Goal: Task Accomplishment & Management: Use online tool/utility

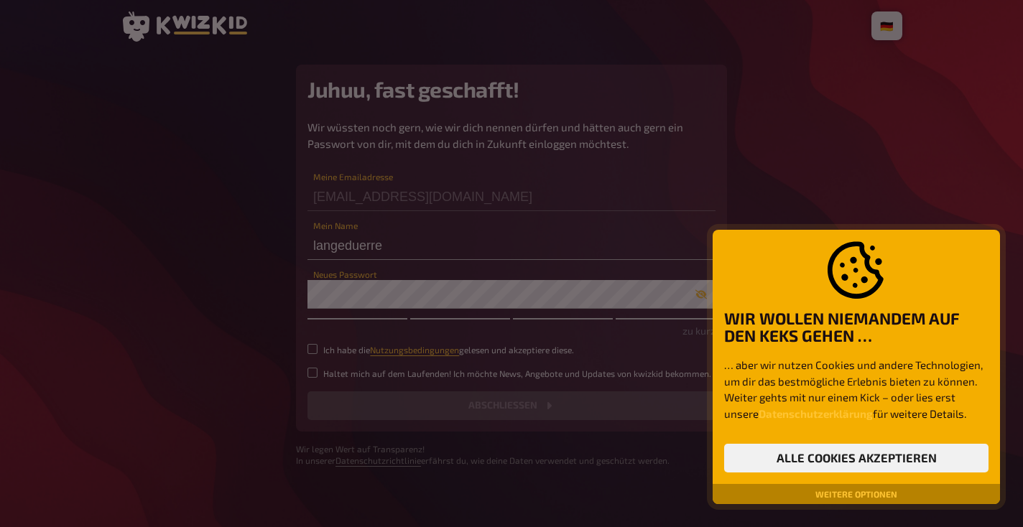
click at [873, 493] on button "Weitere Optionen" at bounding box center [856, 494] width 93 height 9
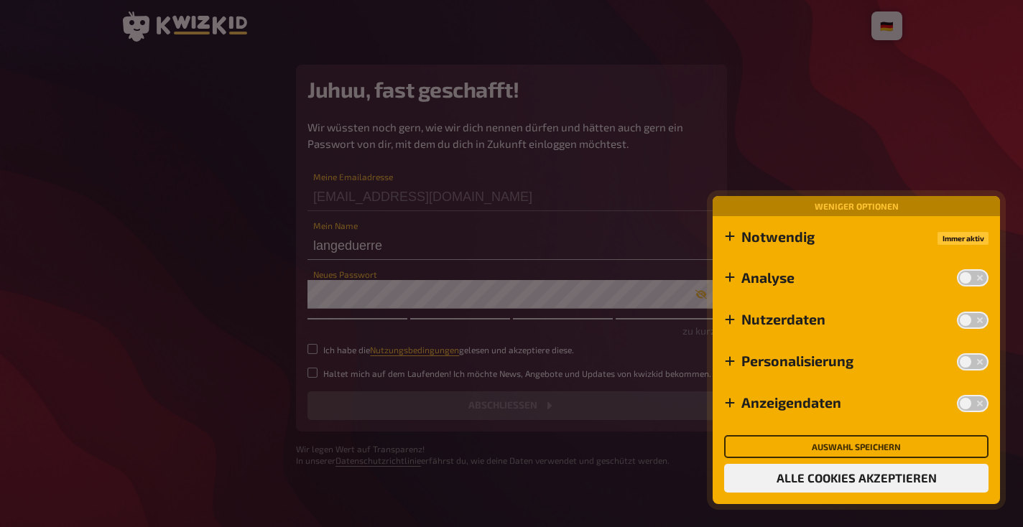
click at [867, 444] on button "Auswahl speichern" at bounding box center [856, 446] width 264 height 23
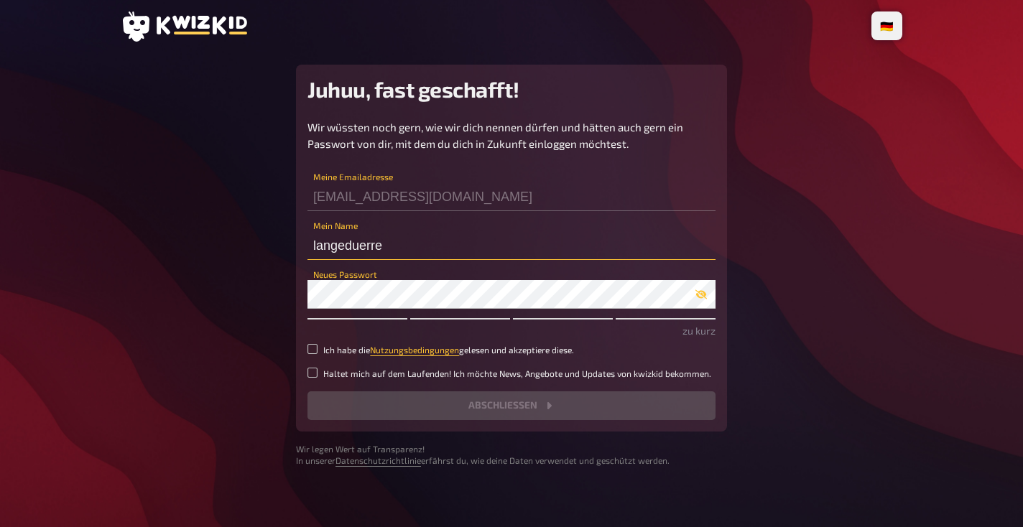
click at [399, 246] on input "langeduerre" at bounding box center [511, 245] width 408 height 29
type input "L"
type input "S2"
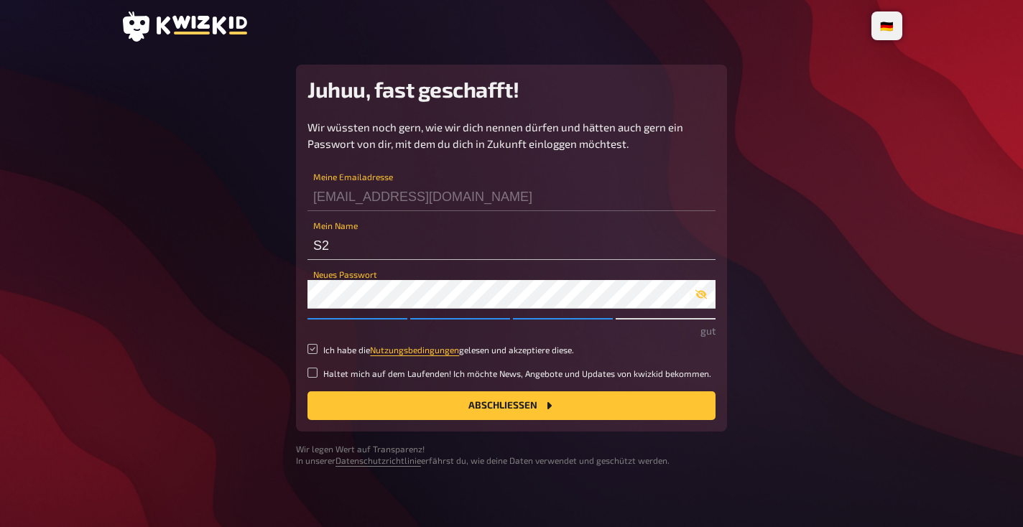
click at [311, 351] on input "Ich habe die Nutzungsbedingungen gelesen und akzeptiere diese." at bounding box center [312, 349] width 10 height 10
checkbox input "true"
click at [381, 402] on button "Abschließen" at bounding box center [511, 405] width 408 height 29
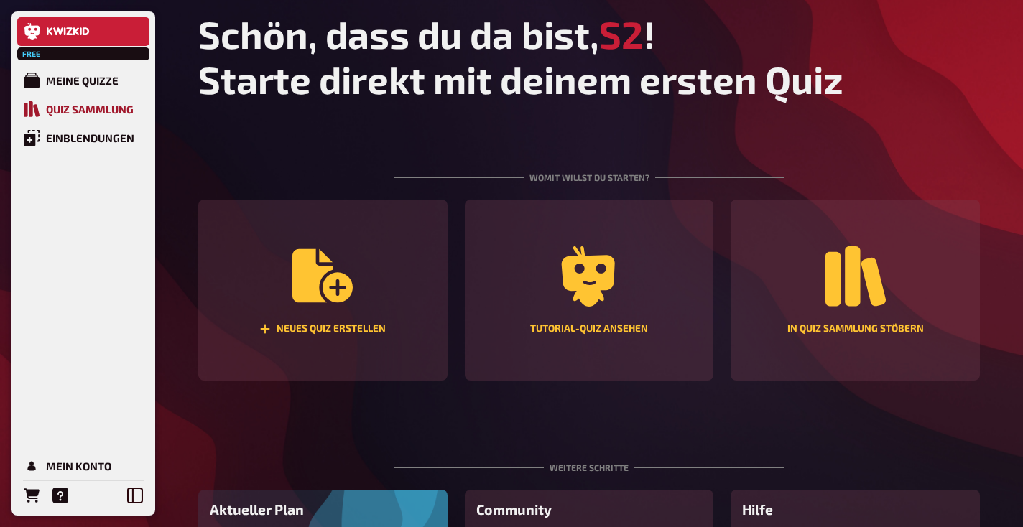
click at [84, 109] on div "Quiz Sammlung" at bounding box center [90, 109] width 88 height 13
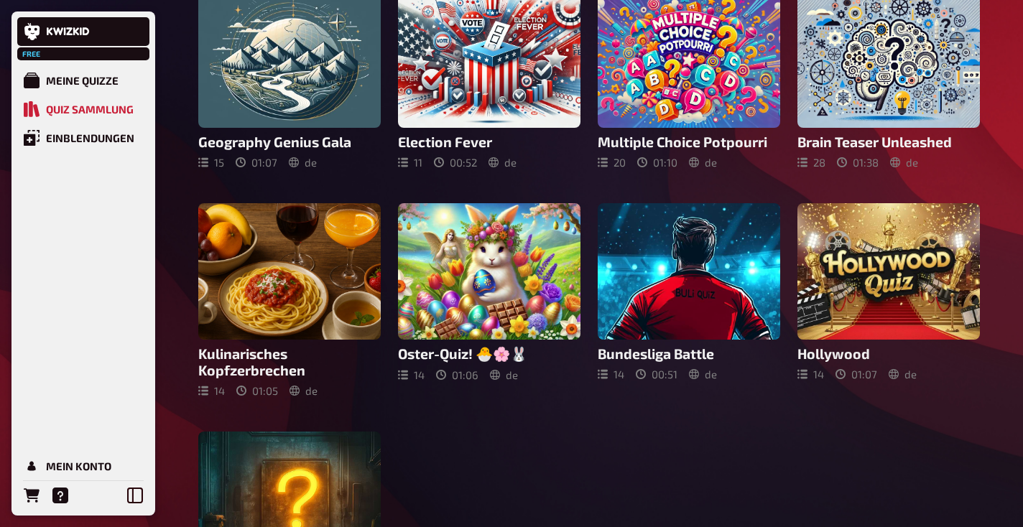
scroll to position [468, 0]
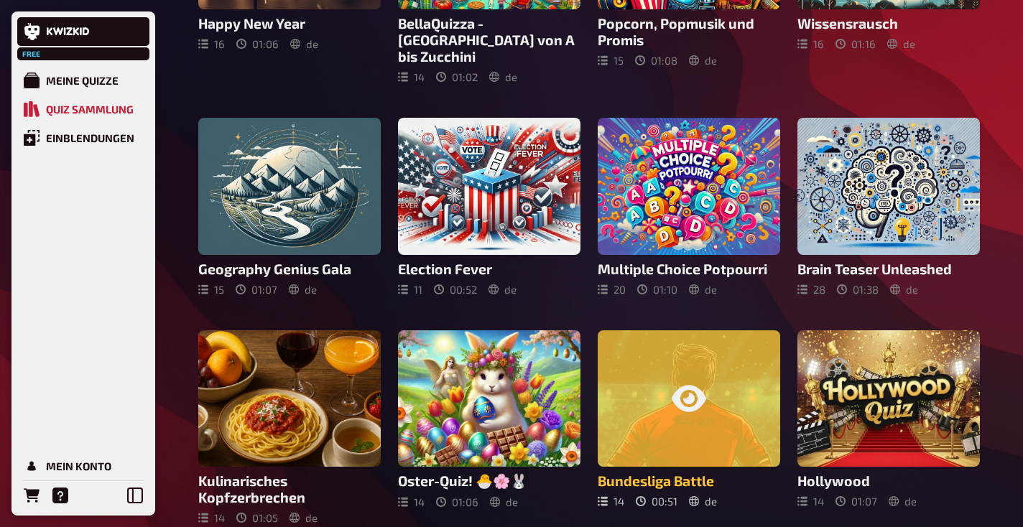
click at [653, 354] on div at bounding box center [689, 398] width 182 height 137
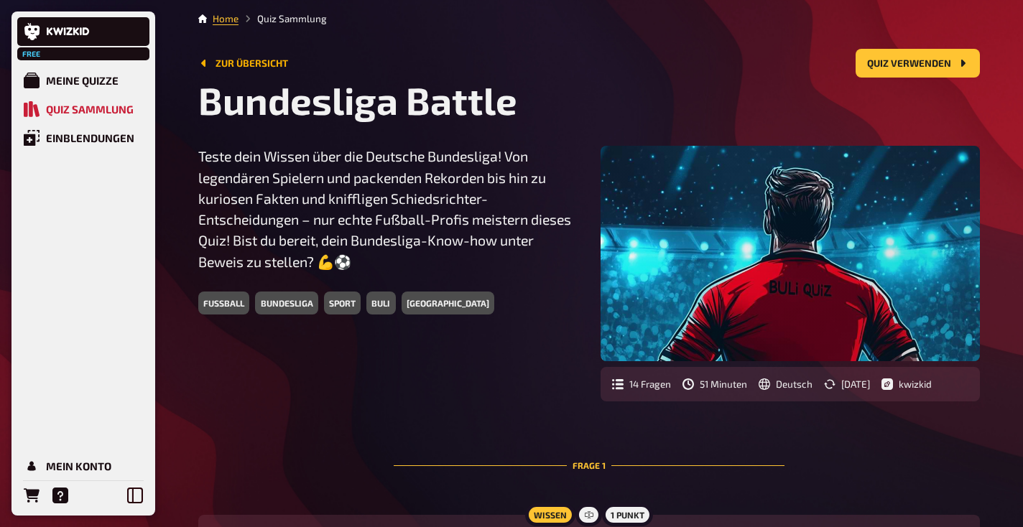
click at [270, 60] on link "Zur Übersicht" at bounding box center [243, 62] width 90 height 11
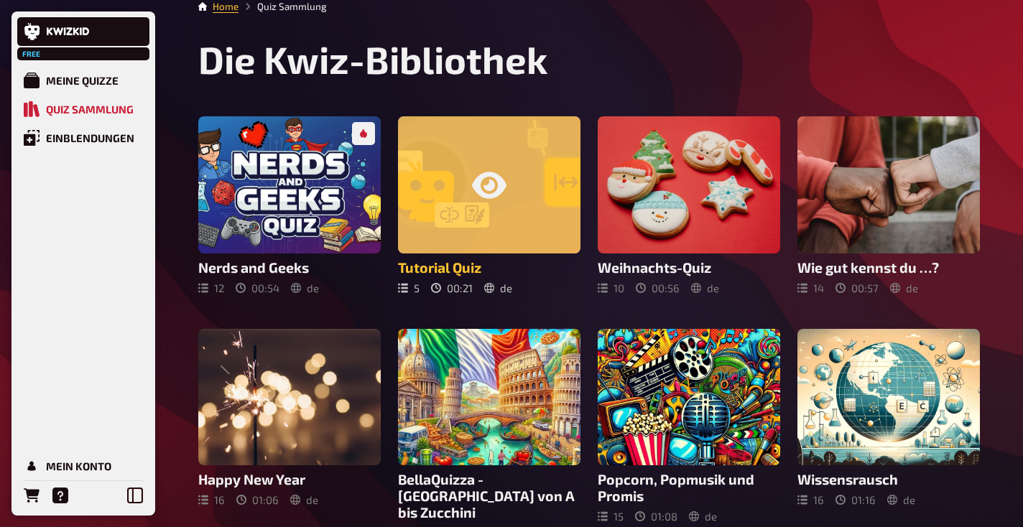
scroll to position [16, 0]
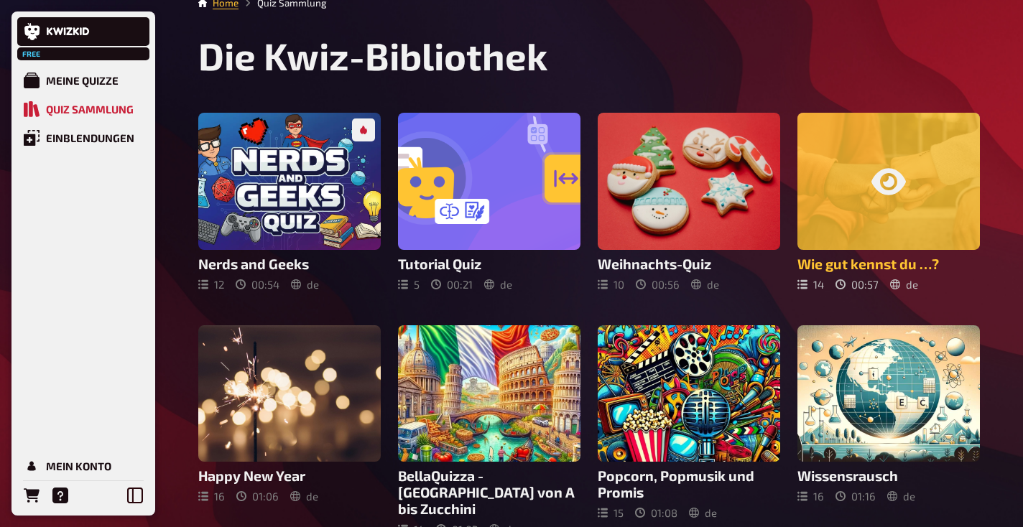
click at [848, 187] on div at bounding box center [888, 181] width 182 height 137
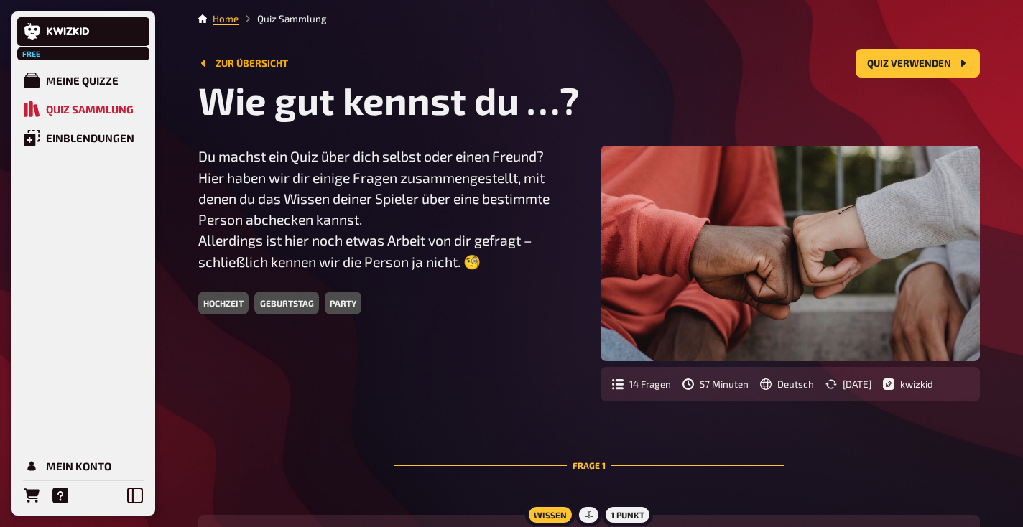
click at [251, 62] on link "Zur Übersicht" at bounding box center [243, 62] width 90 height 11
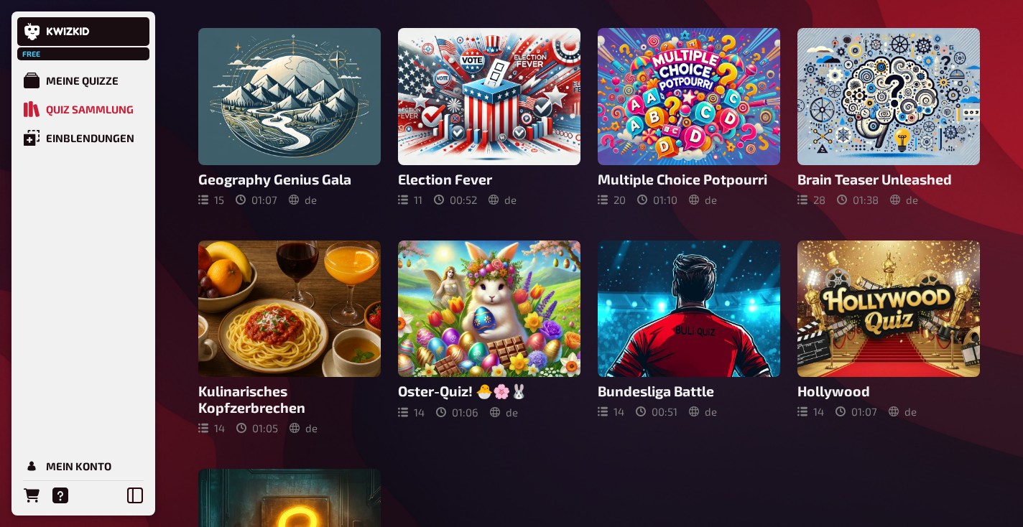
scroll to position [560, 0]
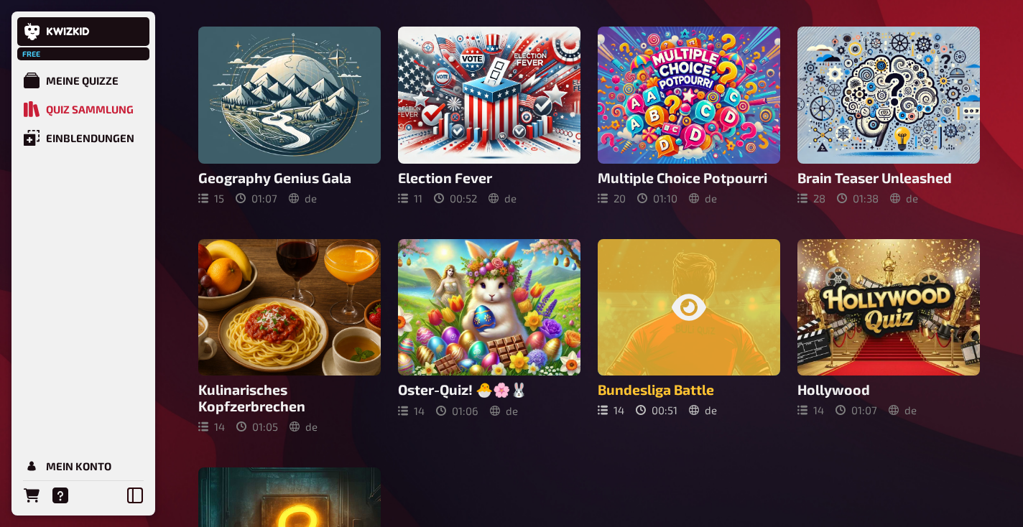
click at [675, 306] on icon at bounding box center [689, 307] width 34 height 34
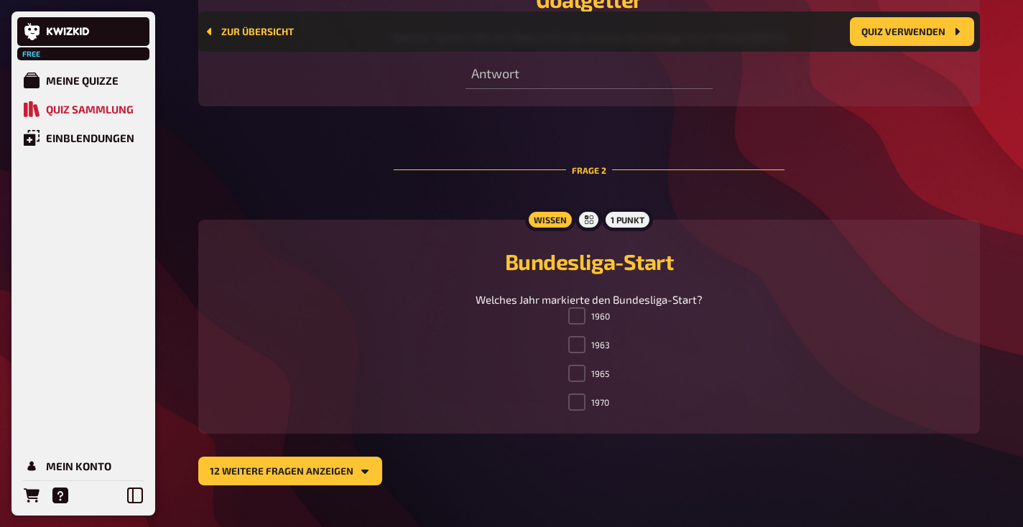
scroll to position [566, 0]
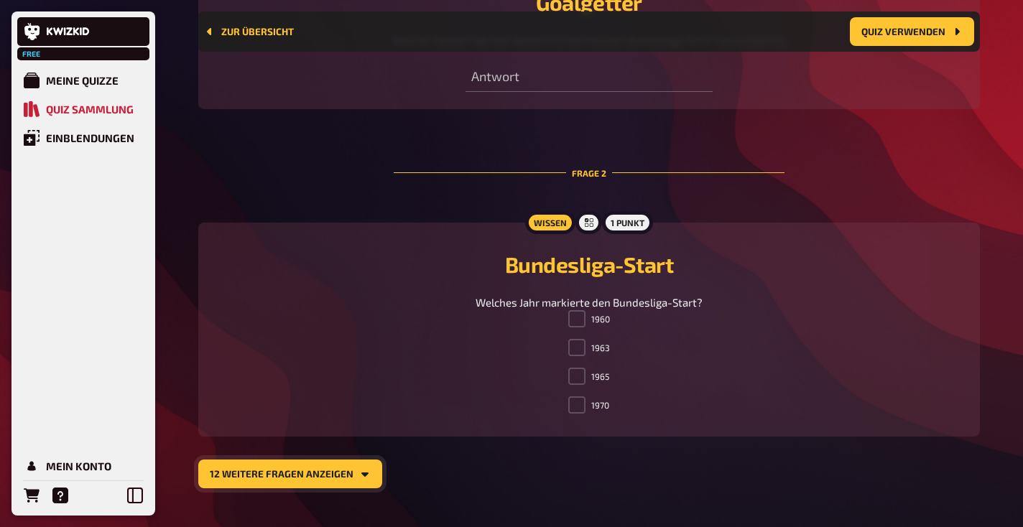
click at [346, 472] on button "12 weitere Fragen anzeigen" at bounding box center [290, 474] width 184 height 29
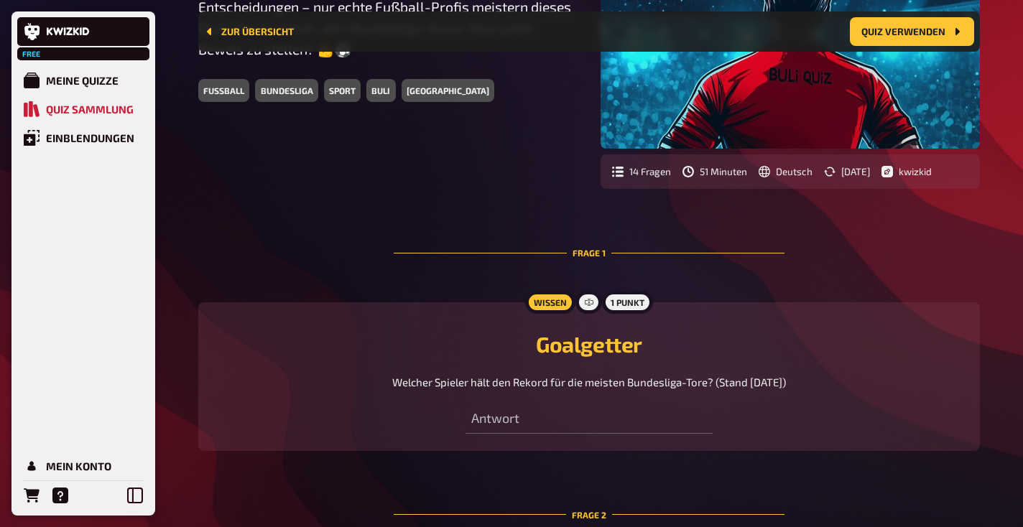
scroll to position [159, 0]
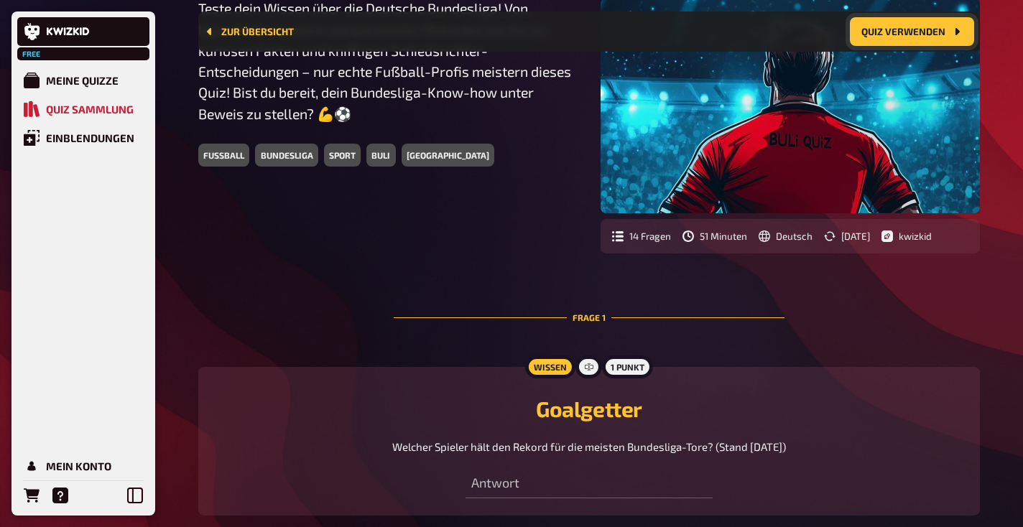
click at [935, 32] on button "Quiz verwenden" at bounding box center [912, 31] width 124 height 29
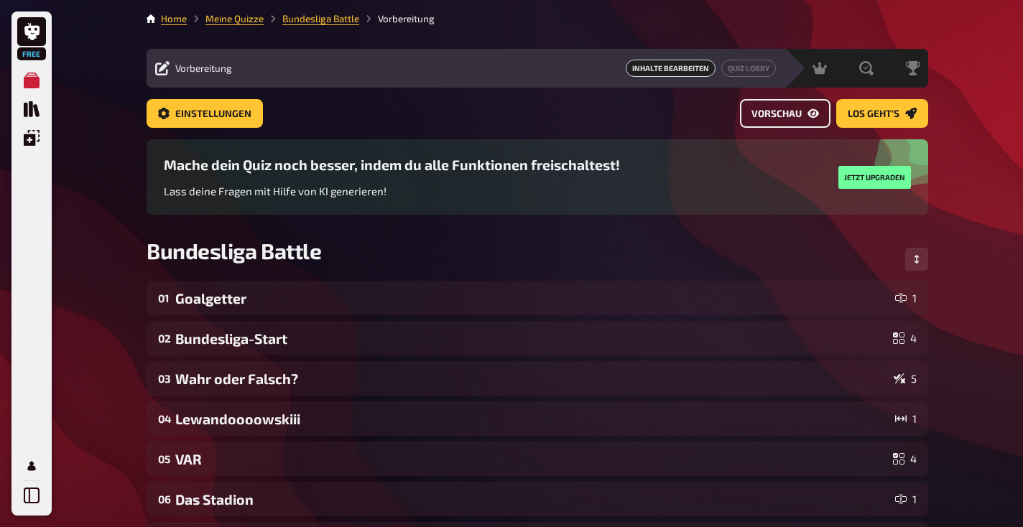
click at [788, 113] on span "Vorschau" at bounding box center [776, 114] width 50 height 10
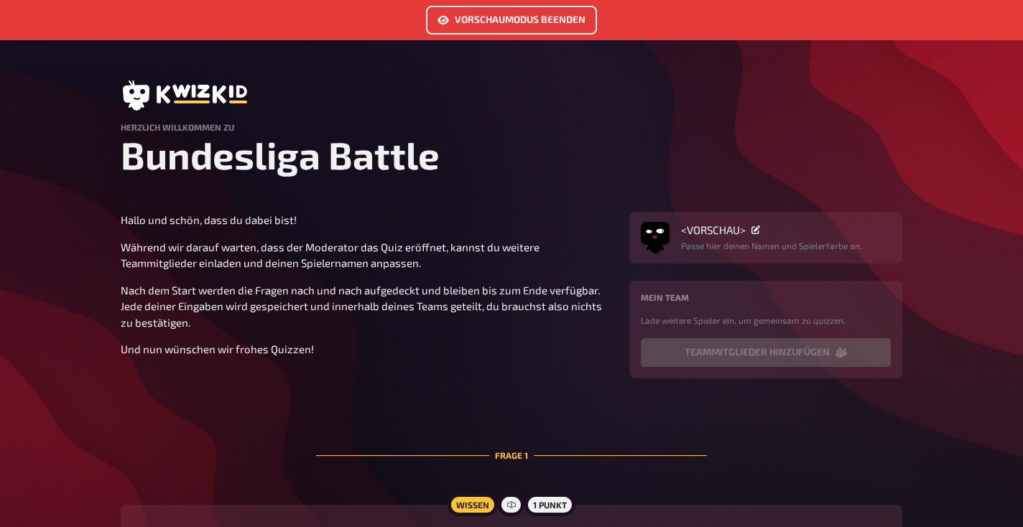
click at [565, 17] on link "Vorschaumodus beenden" at bounding box center [511, 20] width 171 height 29
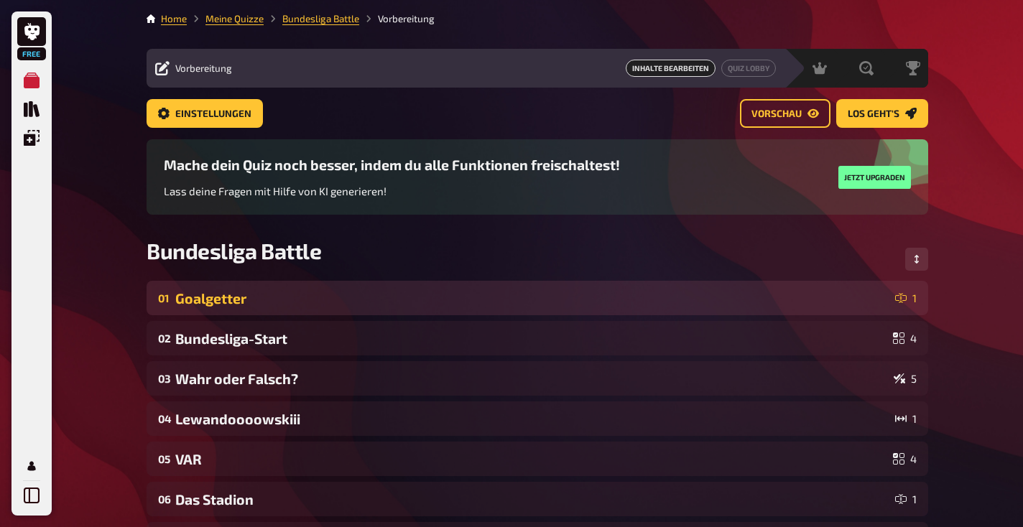
click at [223, 300] on div "Goalgetter" at bounding box center [532, 298] width 714 height 17
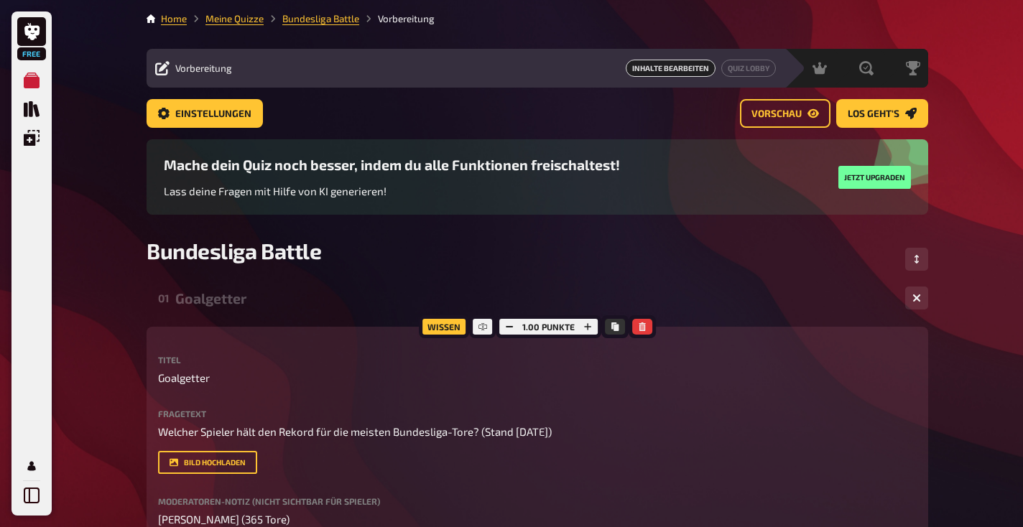
click at [424, 315] on div "Wissen" at bounding box center [444, 326] width 50 height 23
